Goal: Task Accomplishment & Management: Manage account settings

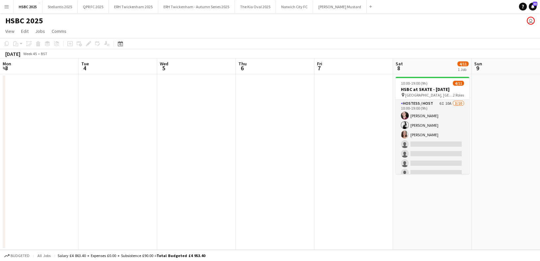
scroll to position [0, 227]
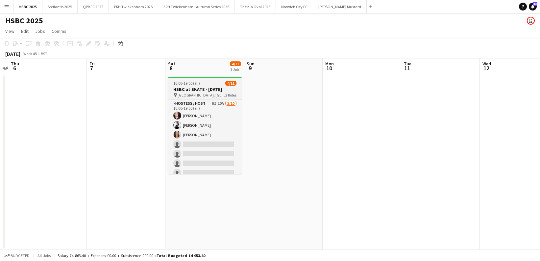
click at [206, 93] on span "[GEOGRAPHIC_DATA], [GEOGRAPHIC_DATA], [GEOGRAPHIC_DATA]" at bounding box center [201, 95] width 48 height 5
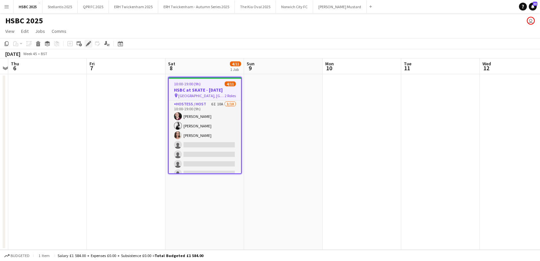
click at [92, 42] on div "Edit" at bounding box center [88, 44] width 8 height 8
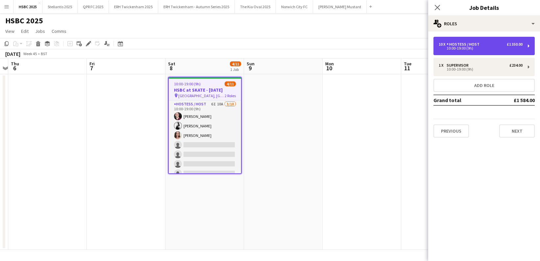
click at [482, 45] on div "10 x Hostess / Host £1 350.00" at bounding box center [480, 44] width 84 height 5
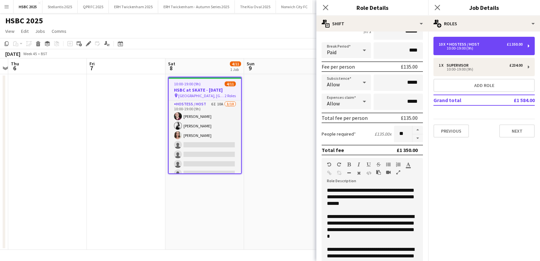
scroll to position [0, 0]
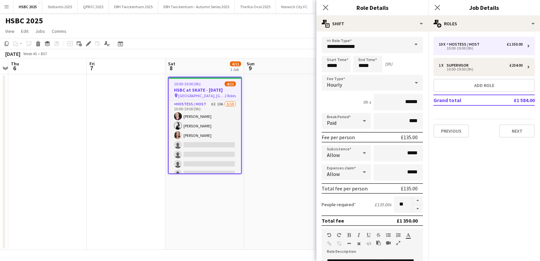
click at [273, 103] on app-date-cell at bounding box center [283, 162] width 79 height 176
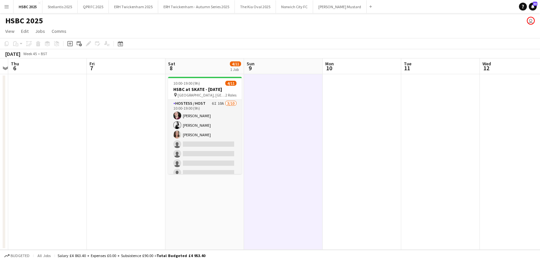
click at [6, 5] on app-icon "Menu" at bounding box center [6, 6] width 5 height 5
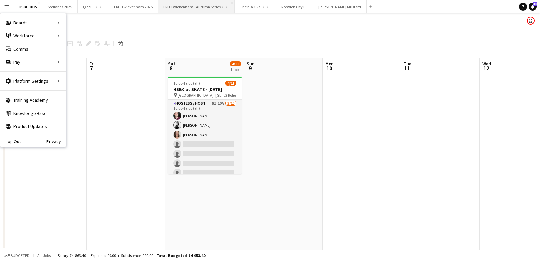
click at [198, 8] on button "ERH Twickenham - Autumn Series 2025 Close" at bounding box center [196, 6] width 77 height 13
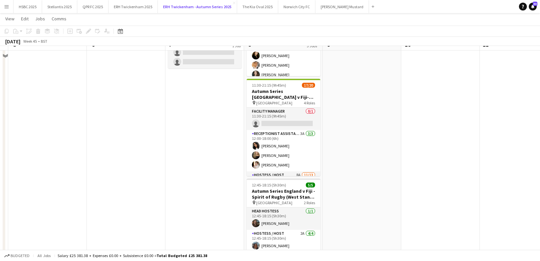
scroll to position [111, 0]
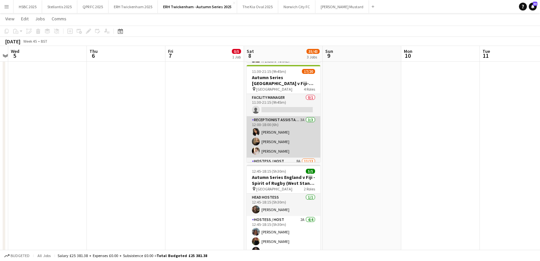
click at [303, 141] on app-card-role "Receptionist Assistant 3A [DATE] 12:00-18:00 (6h) [PERSON_NAME] [PERSON_NAME] […" at bounding box center [283, 136] width 74 height 41
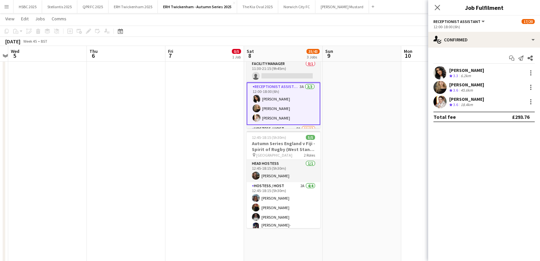
scroll to position [144, 0]
click at [529, 86] on div at bounding box center [530, 87] width 8 height 8
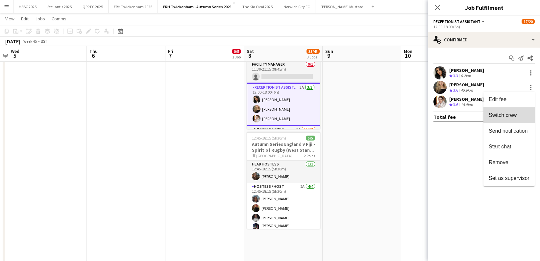
click at [519, 113] on span "Switch crew" at bounding box center [508, 115] width 41 height 6
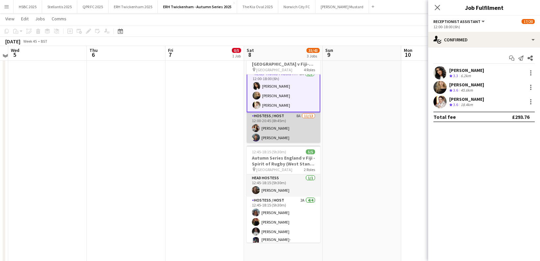
click at [276, 127] on app-card-role "Hostess / Host 8A [DATE] 12:00-20:45 (8h45m) [PERSON_NAME] [PERSON_NAME] [PERSO…" at bounding box center [283, 180] width 74 height 137
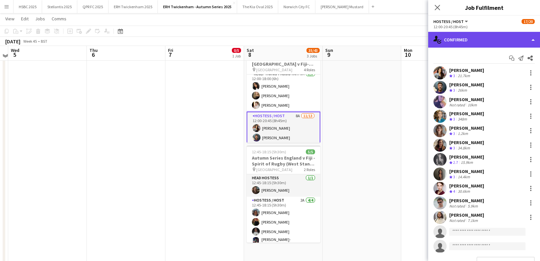
click at [507, 43] on div "single-neutral-actions-check-2 Confirmed" at bounding box center [484, 40] width 112 height 16
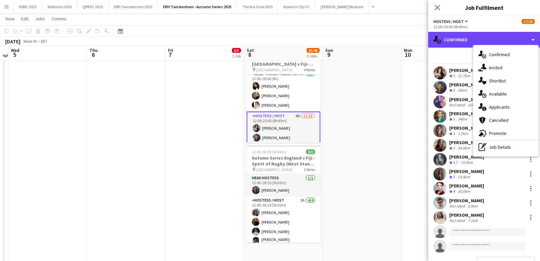
scroll to position [31, 0]
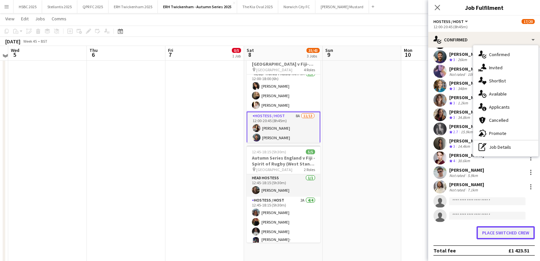
click at [493, 234] on button "Place switched crew" at bounding box center [505, 232] width 58 height 13
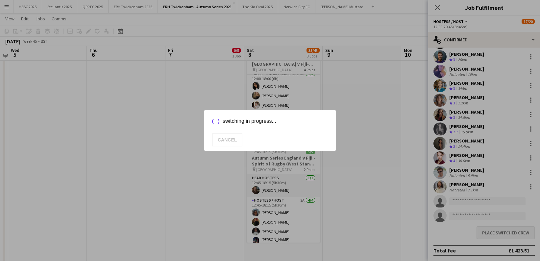
scroll to position [11, 0]
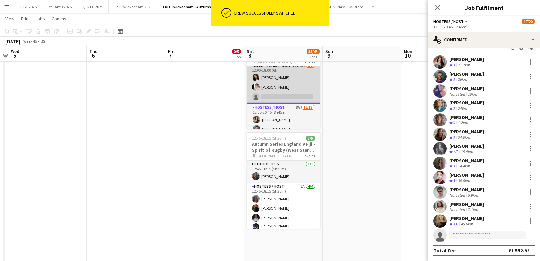
click at [278, 81] on app-card-role "Receptionist Assistant 3A [DATE] 12:00-18:00 (6h) [PERSON_NAME] [PERSON_NAME] s…" at bounding box center [283, 82] width 74 height 41
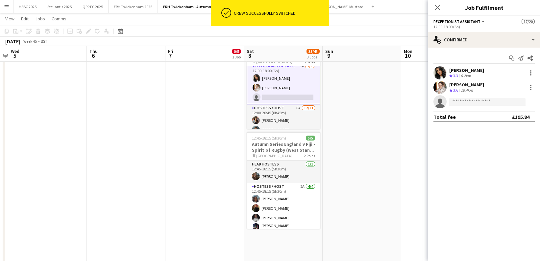
scroll to position [27, 0]
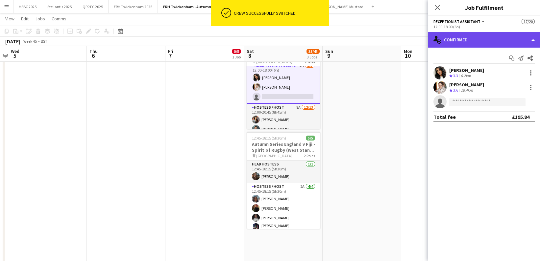
click at [472, 43] on div "single-neutral-actions-check-2 Confirmed" at bounding box center [484, 40] width 112 height 16
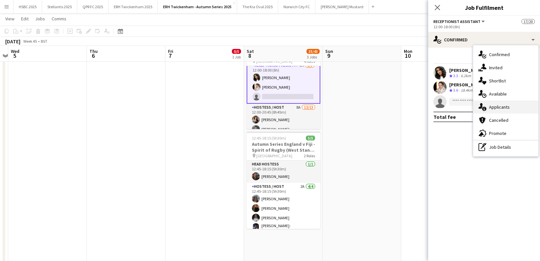
click at [516, 110] on div "single-neutral-actions-information Applicants" at bounding box center [505, 107] width 65 height 13
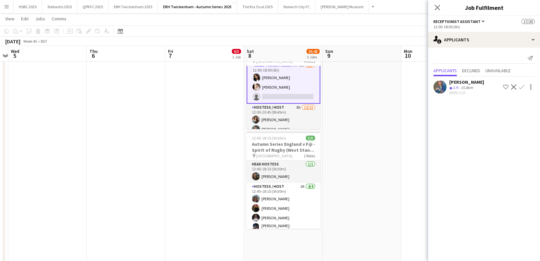
click at [523, 85] on app-icon "Confirm" at bounding box center [521, 86] width 5 height 5
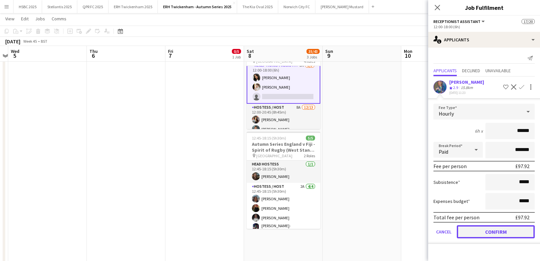
click at [507, 232] on button "Confirm" at bounding box center [495, 231] width 78 height 13
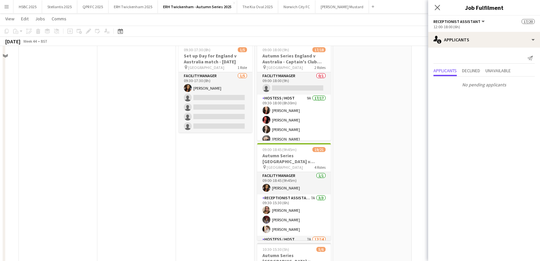
scroll to position [16, 0]
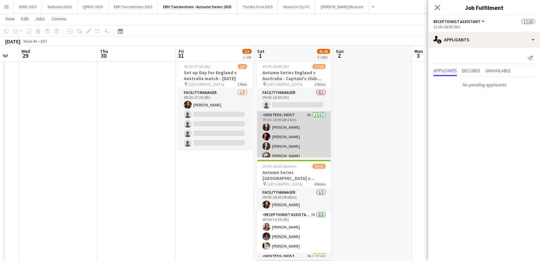
click at [302, 131] on app-card-role "Hostess / Host 9A 17/17 09:30-18:00 (8h30m) [PERSON_NAME] [PERSON_NAME] [PERSON…" at bounding box center [294, 199] width 74 height 177
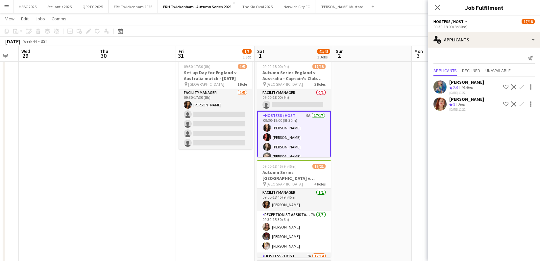
click at [443, 102] on app-user-avatar at bounding box center [439, 104] width 13 height 13
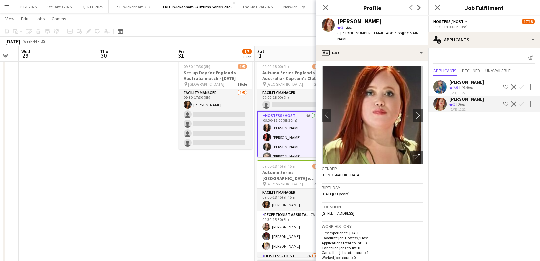
click at [443, 102] on app-user-avatar at bounding box center [439, 104] width 13 height 13
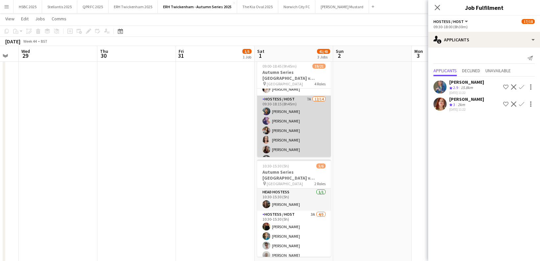
scroll to position [57, 0]
click at [309, 139] on app-card-role "Hostess / Host 7A [DATE] 09:30-18:15 (8h45m) [PERSON_NAME] [PERSON_NAME] [PERSO…" at bounding box center [294, 168] width 74 height 146
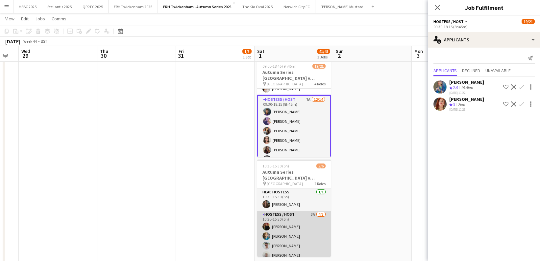
click at [305, 226] on app-card-role "Hostess / Host 3A [DATE] 10:30-15:30 (5h) [PERSON_NAME] [PERSON_NAME] [PERSON_N…" at bounding box center [294, 241] width 74 height 60
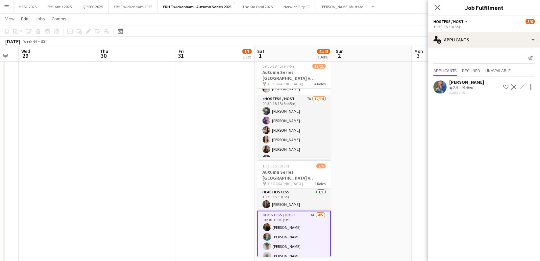
click at [522, 86] on app-icon "Confirm" at bounding box center [521, 86] width 5 height 5
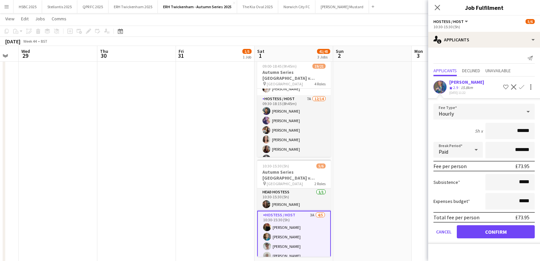
click button "Confirm" at bounding box center [495, 231] width 78 height 13
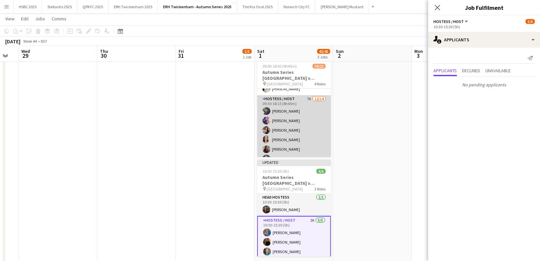
click at [301, 128] on app-card-role "Hostess / Host 7A [DATE] 09:30-18:15 (8h45m) [PERSON_NAME] [PERSON_NAME] [PERSO…" at bounding box center [294, 168] width 74 height 146
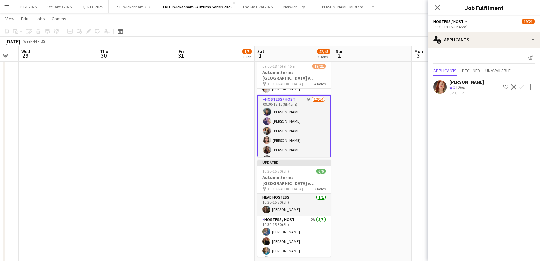
click at [521, 85] on app-icon "Confirm" at bounding box center [521, 86] width 5 height 5
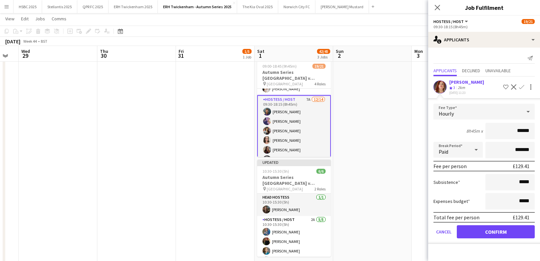
click button "Confirm" at bounding box center [495, 231] width 78 height 13
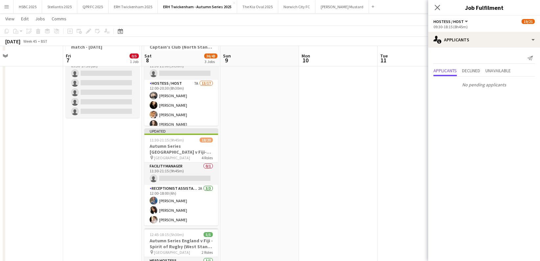
scroll to position [52, 0]
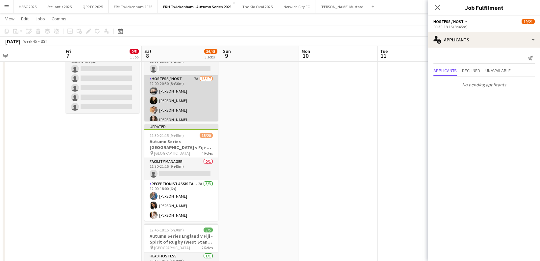
click at [185, 92] on app-card-role "Hostess / Host 7A 13/17 12:00-20:30 (8h30m) [PERSON_NAME] [PERSON_NAME] [PERSON…" at bounding box center [181, 162] width 74 height 175
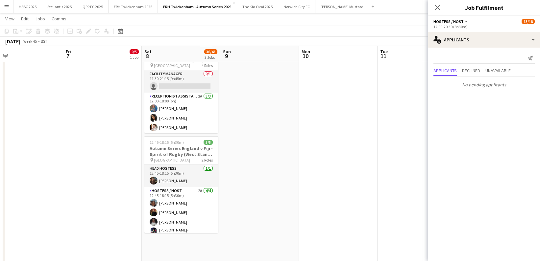
scroll to position [140, 0]
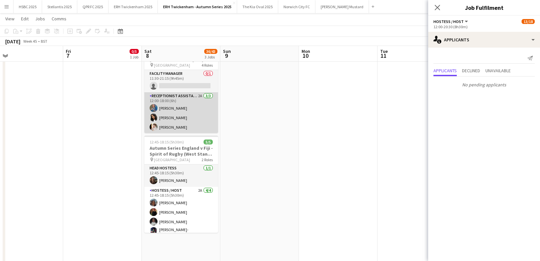
click at [193, 110] on app-card-role "Receptionist Assistant 2A [DATE] 12:00-18:00 (6h) [PERSON_NAME] [PERSON_NAME] […" at bounding box center [181, 112] width 74 height 41
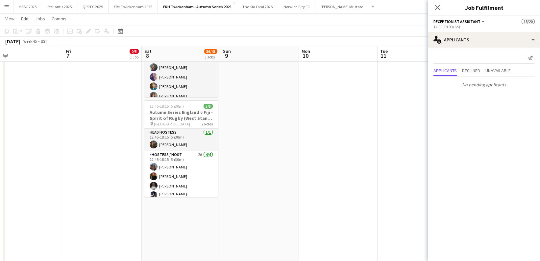
scroll to position [94, 0]
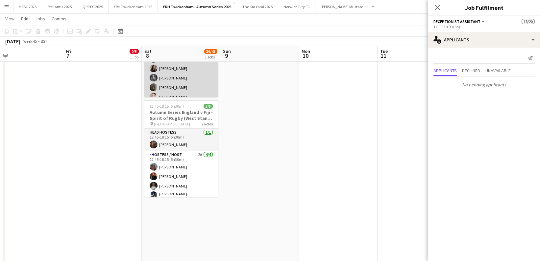
click at [196, 81] on app-card-role "Hostess / Host 8A [DATE] 12:00-20:45 (8h45m) [PERSON_NAME] [PERSON_NAME] [PERSO…" at bounding box center [181, 73] width 74 height 137
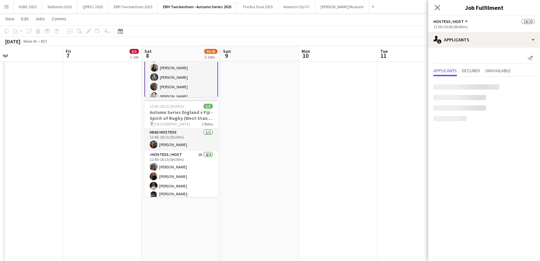
scroll to position [94, 0]
click at [523, 85] on app-icon "Confirm" at bounding box center [521, 86] width 5 height 5
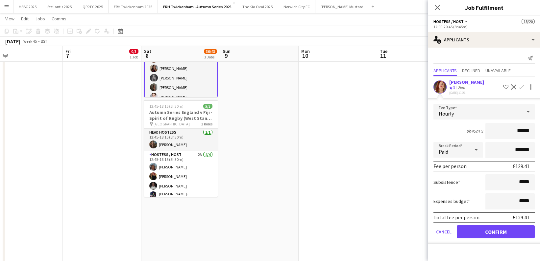
click button "Confirm" at bounding box center [495, 231] width 78 height 13
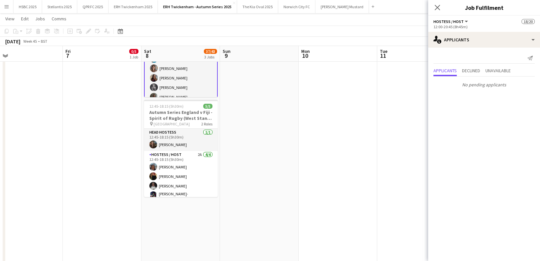
scroll to position [0, 0]
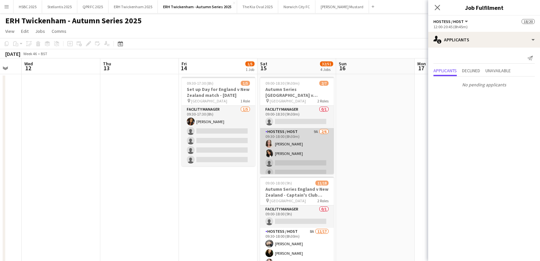
click at [313, 142] on app-card-role "Hostess / Host 9A [DATE] 09:30-18:00 (8h30m) [PERSON_NAME] [PERSON_NAME] single…" at bounding box center [297, 163] width 74 height 70
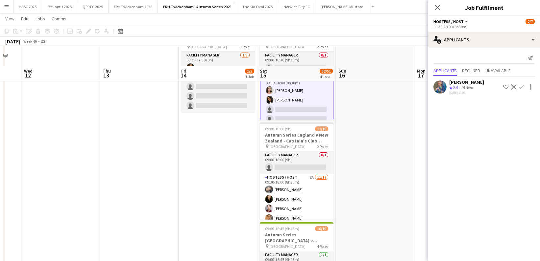
scroll to position [76, 0]
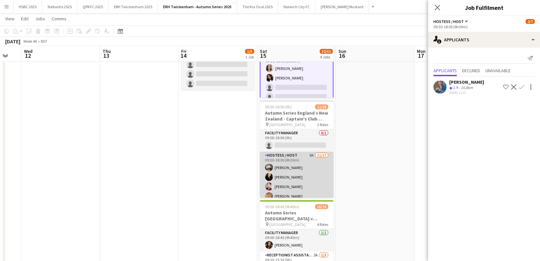
click at [313, 169] on app-card-role "Hostess / Host 8A [DATE] 09:30-18:00 (8h30m) [PERSON_NAME] [PERSON_NAME] [PERSO…" at bounding box center [297, 239] width 74 height 175
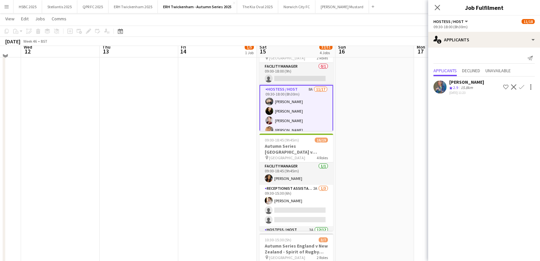
scroll to position [143, 0]
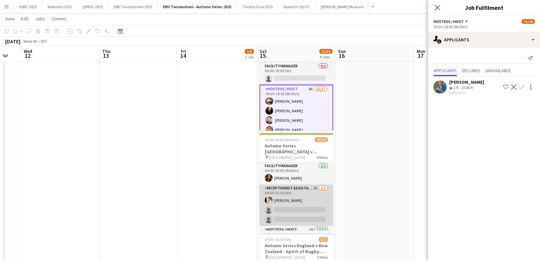
click at [314, 198] on app-card-role "Receptionist Assistant 2A [DATE] 09:30-15:30 (6h) [PERSON_NAME] single-neutral-…" at bounding box center [296, 205] width 74 height 41
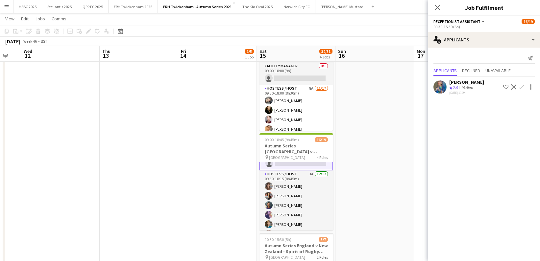
click at [315, 196] on app-card-role "Hostess / Host 3A [DATE] 09:30-18:15 (8h45m) [PERSON_NAME] [PERSON_NAME] [PERSO…" at bounding box center [296, 234] width 74 height 127
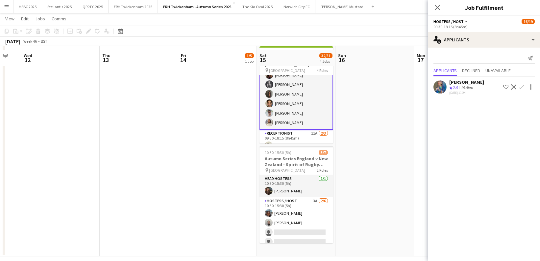
scroll to position [235, 0]
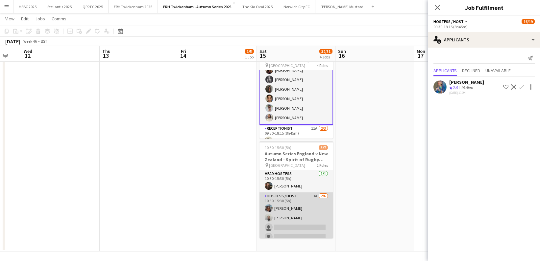
click at [303, 215] on app-card-role "Hostess / Host 3A [DATE] 10:30-15:30 (5h) [PERSON_NAME] [PERSON_NAME] single-ne…" at bounding box center [296, 228] width 74 height 70
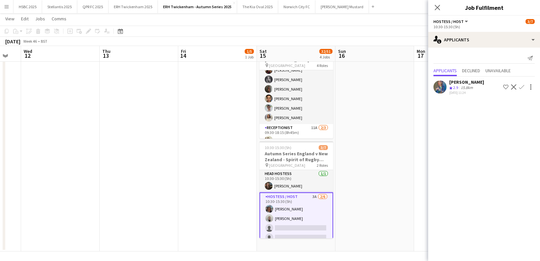
click at [521, 85] on app-icon "Confirm" at bounding box center [521, 86] width 5 height 5
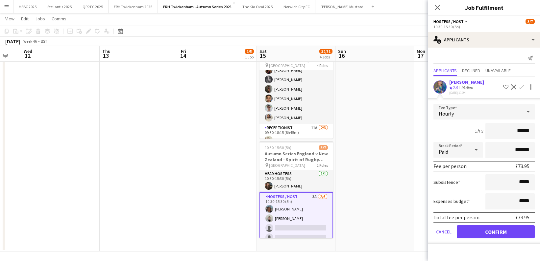
click button "Confirm" at bounding box center [495, 231] width 78 height 13
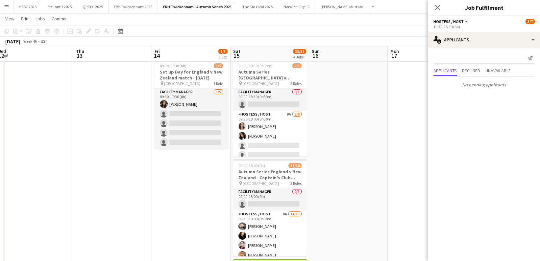
scroll to position [0, 163]
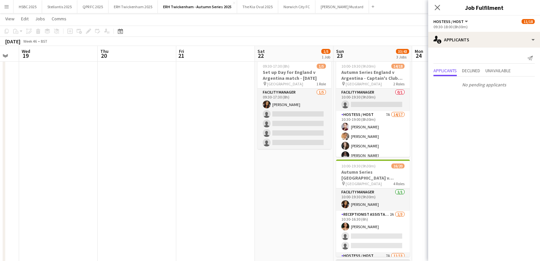
scroll to position [0, 159]
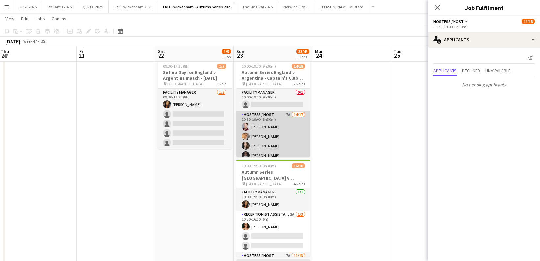
click at [289, 134] on app-card-role "Hostess / Host 7A 14/17 10:30-19:00 (8h30m) [PERSON_NAME] [PERSON_NAME] [PERSON…" at bounding box center [273, 198] width 74 height 175
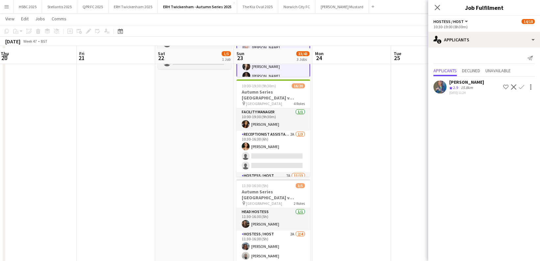
scroll to position [99, 0]
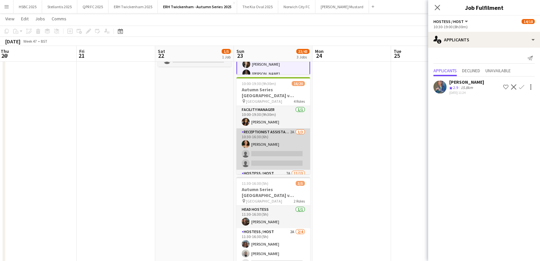
click at [291, 153] on app-card-role "Receptionist Assistant 2A [DATE] 10:30-16:30 (6h) [PERSON_NAME] single-neutral-…" at bounding box center [273, 148] width 74 height 41
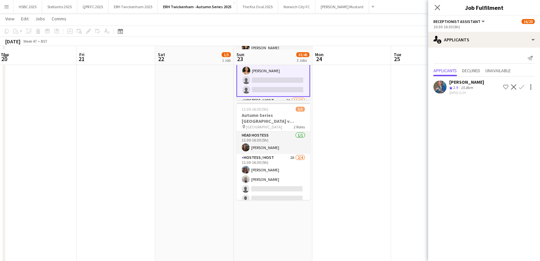
scroll to position [176, 0]
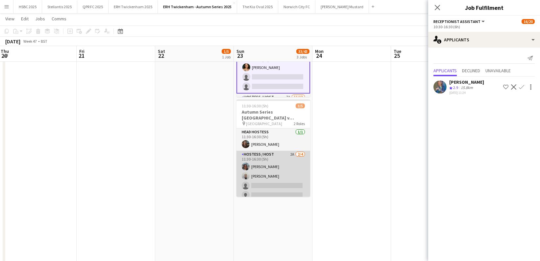
click at [282, 168] on app-card-role "Hostess / Host 2A [DATE] 11:30-16:30 (5h) [PERSON_NAME] [PERSON_NAME] single-ne…" at bounding box center [273, 176] width 74 height 51
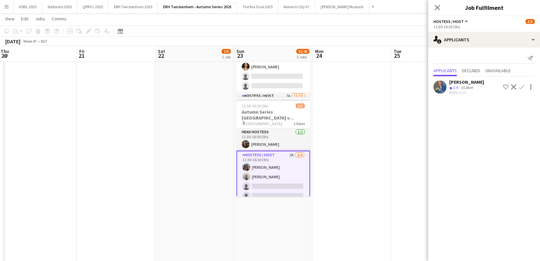
click at [522, 86] on app-icon "Confirm" at bounding box center [521, 86] width 5 height 5
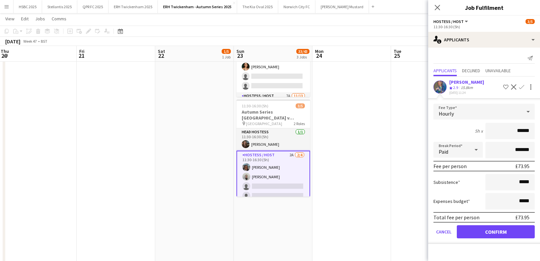
click button "Confirm" at bounding box center [495, 231] width 78 height 13
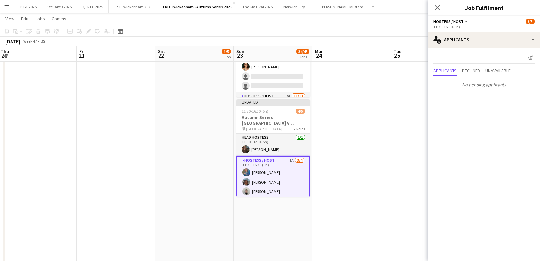
click at [385, 95] on app-date-cell at bounding box center [351, 103] width 79 height 413
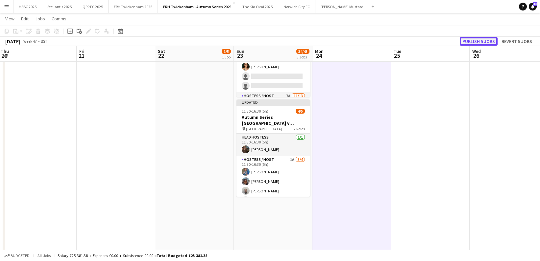
click at [481, 40] on button "Publish 5 jobs" at bounding box center [478, 41] width 38 height 9
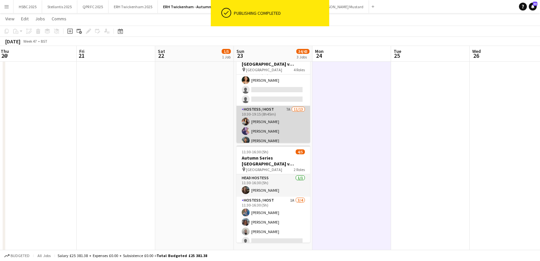
scroll to position [38, 0]
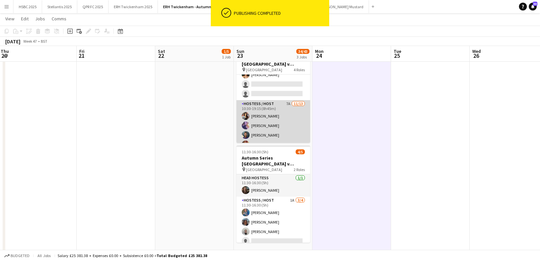
click at [287, 123] on app-card-role "Hostess / Host 7A [DATE] 10:30-19:15 (8h45m) [PERSON_NAME] [PERSON_NAME] [PERSO…" at bounding box center [273, 168] width 74 height 137
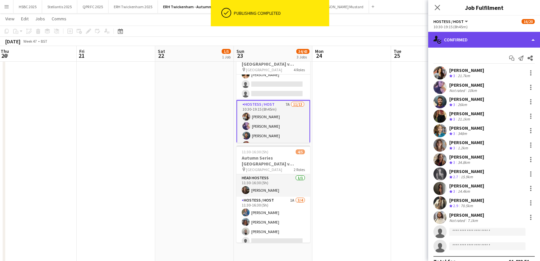
click at [502, 45] on div "single-neutral-actions-check-2 Confirmed" at bounding box center [484, 40] width 112 height 16
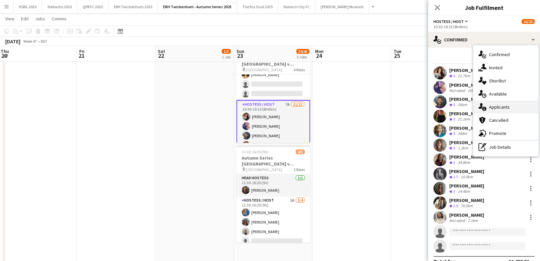
click at [518, 104] on div "single-neutral-actions-information Applicants" at bounding box center [505, 107] width 65 height 13
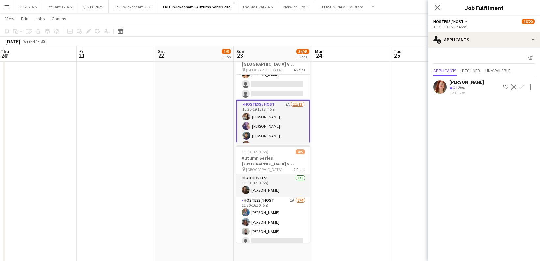
click at [523, 85] on app-icon "Confirm" at bounding box center [521, 86] width 5 height 5
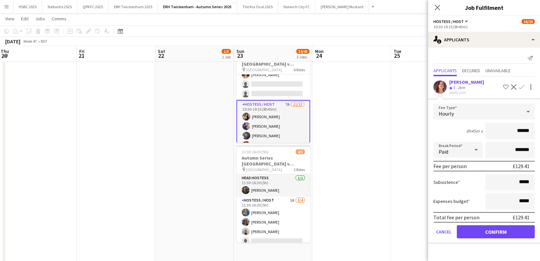
click button "Confirm" at bounding box center [495, 231] width 78 height 13
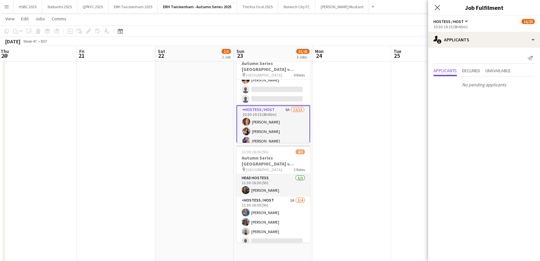
click at [360, 89] on app-date-cell at bounding box center [351, 149] width 79 height 413
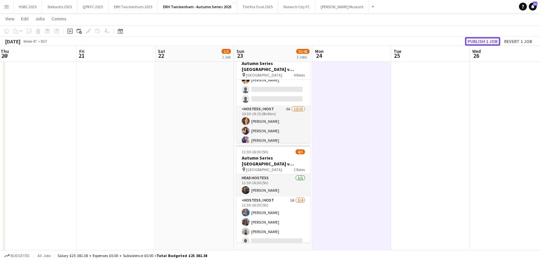
click at [484, 41] on button "Publish 1 job" at bounding box center [482, 41] width 35 height 9
